Goal: Task Accomplishment & Management: Use online tool/utility

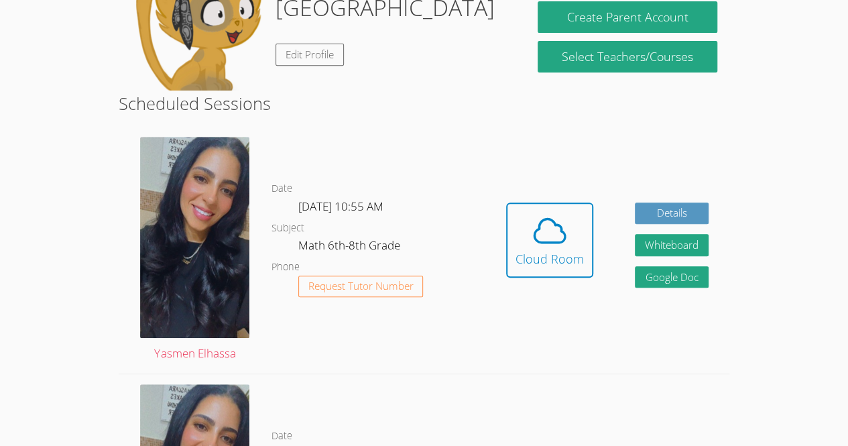
scroll to position [257, 0]
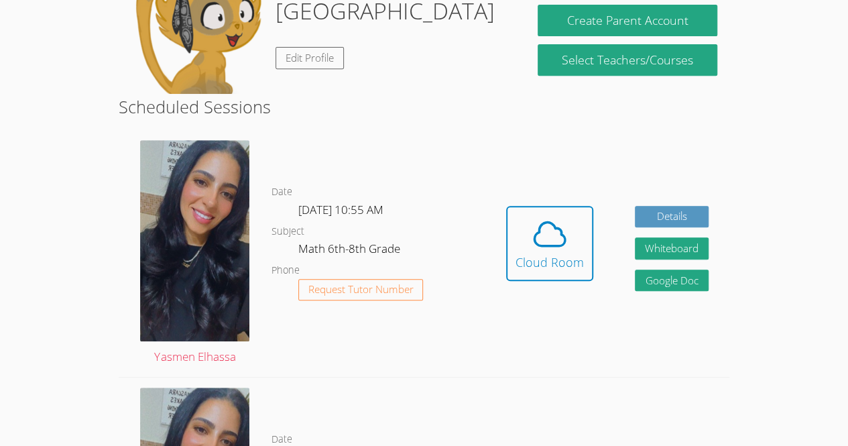
click at [443, 179] on div "Date Tue Sep 16, 10:55 AM Subject Math 6th-8th Grade Phone Request Tutor Number" at bounding box center [379, 253] width 214 height 247
click at [547, 236] on icon at bounding box center [550, 234] width 38 height 38
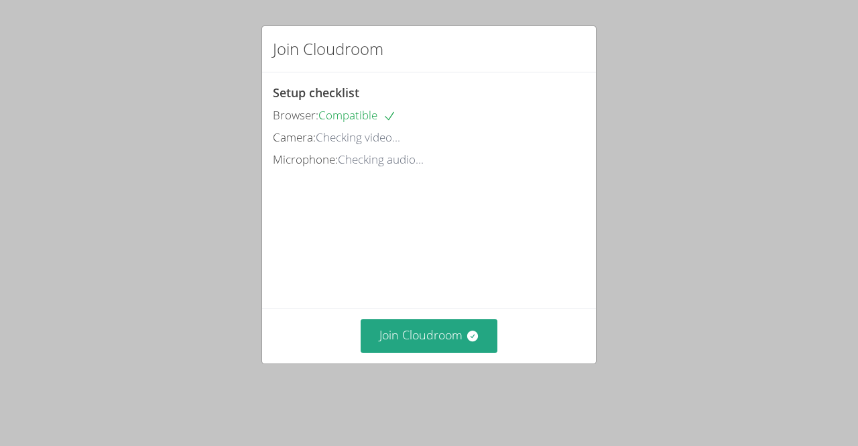
click at [763, 332] on div "Join Cloudroom Setup checklist Browser: Compatible Camera: Checking video... Mi…" at bounding box center [429, 223] width 858 height 446
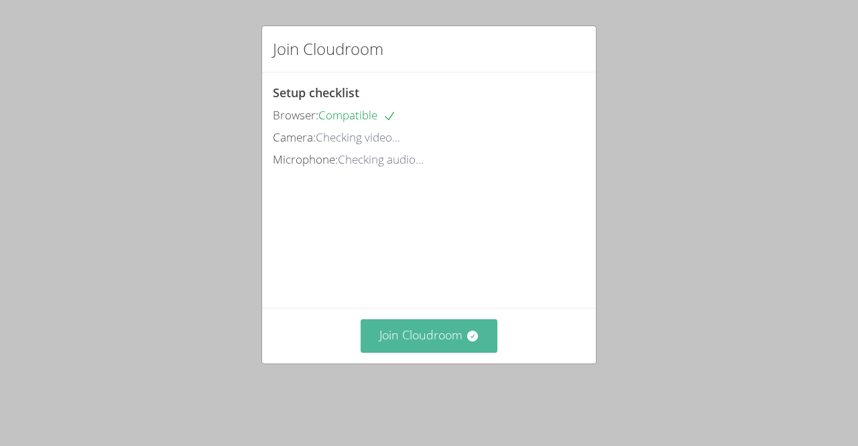
click at [432, 351] on button "Join Cloudroom" at bounding box center [429, 335] width 137 height 33
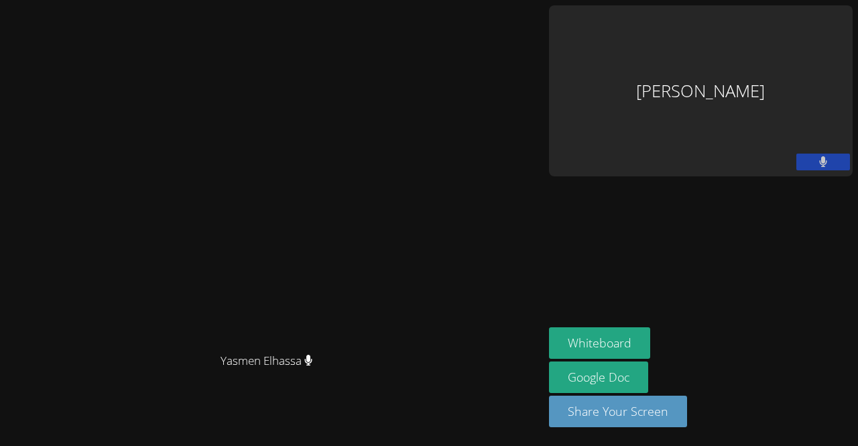
click at [372, 246] on video at bounding box center [271, 196] width 201 height 300
click at [372, 198] on video at bounding box center [271, 196] width 201 height 300
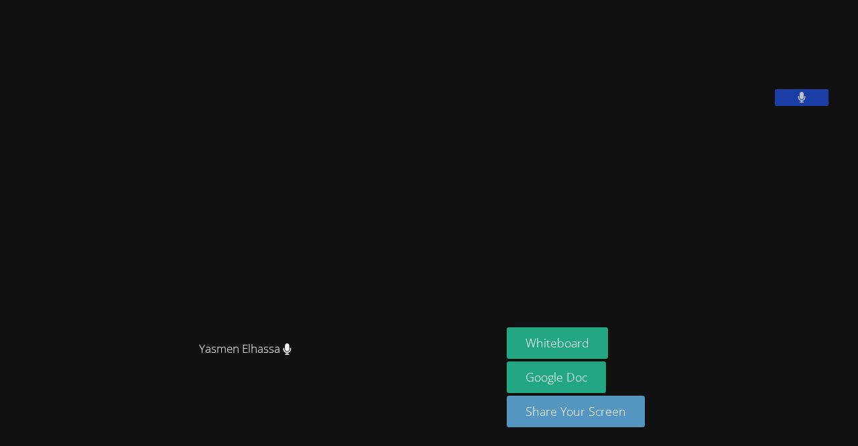
click at [430, 360] on div "Yasmen Elhassa" at bounding box center [250, 361] width 491 height 54
click at [351, 264] on video at bounding box center [250, 196] width 201 height 276
click at [567, 345] on button "Whiteboard" at bounding box center [557, 343] width 101 height 32
